Goal: Task Accomplishment & Management: Manage account settings

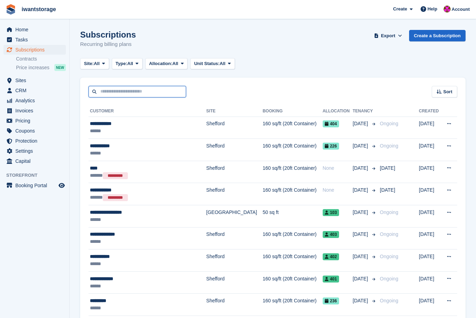
click at [113, 92] on input "text" at bounding box center [137, 91] width 98 height 11
type input "*********"
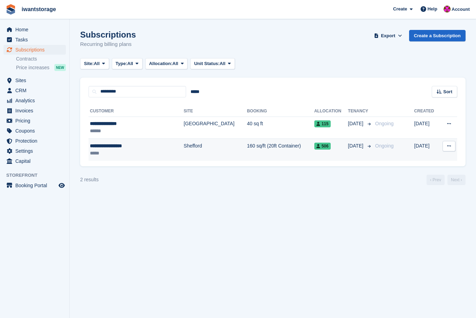
click at [100, 150] on div "*****" at bounding box center [127, 153] width 75 height 7
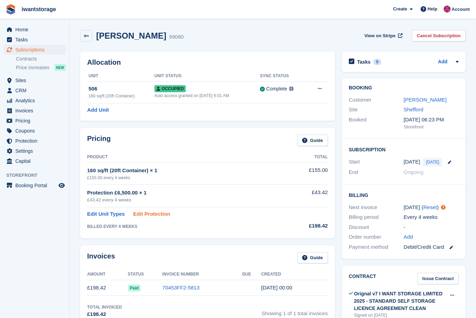
click at [150, 213] on link "Edit Protection" at bounding box center [151, 214] width 37 height 8
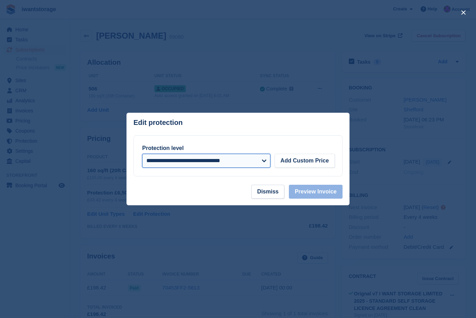
click at [235, 158] on select "**********" at bounding box center [206, 161] width 128 height 14
select select
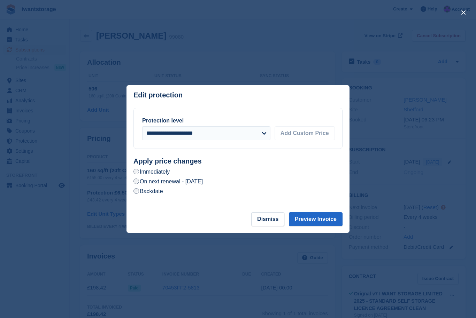
click at [203, 185] on label "On next renewal - Saturday, 20th September, 2025" at bounding box center [167, 181] width 69 height 7
click at [317, 217] on button "Preview Invoice" at bounding box center [316, 219] width 54 height 14
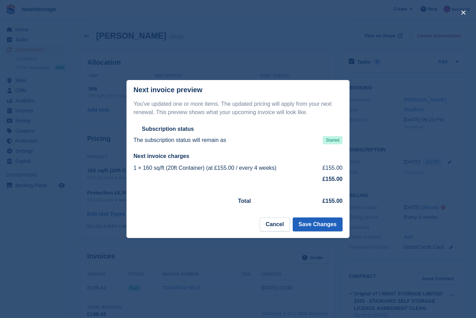
click at [318, 224] on button "Save Changes" at bounding box center [318, 225] width 50 height 14
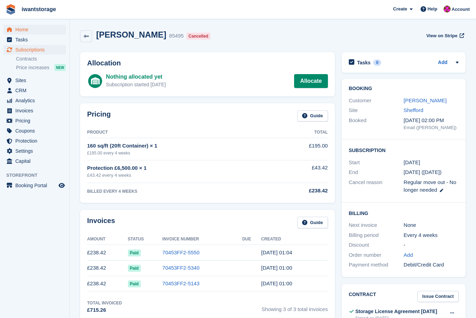
click at [12, 29] on span "menu" at bounding box center [9, 29] width 8 height 8
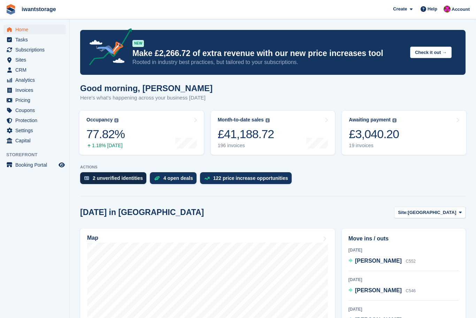
click at [93, 181] on div "2 unverified identities" at bounding box center [118, 179] width 50 height 6
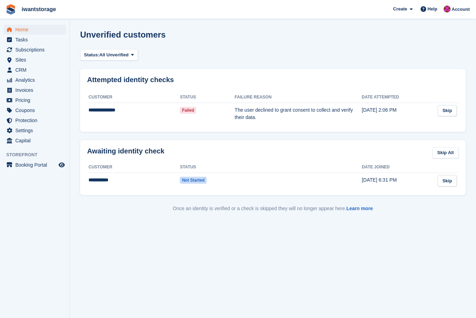
click at [17, 30] on span "Home" at bounding box center [36, 30] width 42 height 10
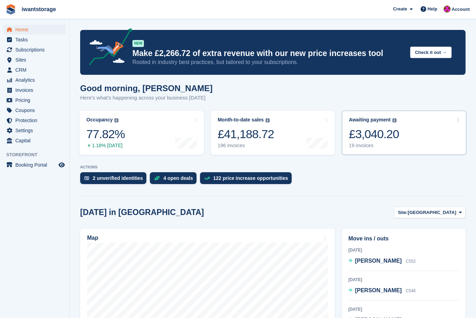
click at [386, 137] on div "£3,040.20" at bounding box center [374, 134] width 50 height 14
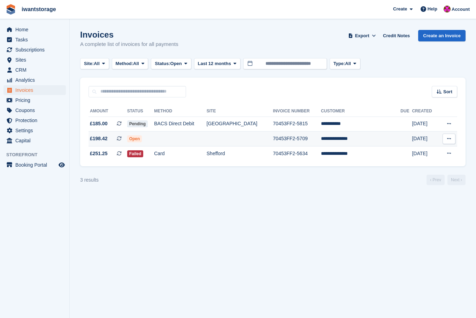
click at [450, 140] on icon at bounding box center [449, 139] width 4 height 5
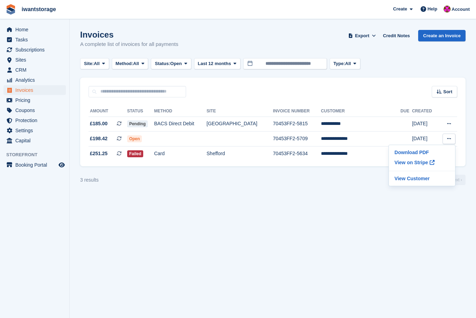
click at [343, 217] on section "Invoices A complete list of invoices for all payments Export Export Invoices Ex…" at bounding box center [273, 159] width 406 height 318
click at [19, 30] on span "Home" at bounding box center [36, 30] width 42 height 10
